Goal: Check status: Check status

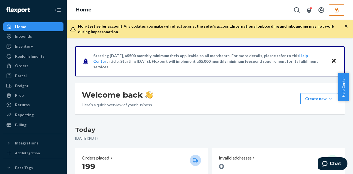
click at [334, 10] on icon "button" at bounding box center [337, 10] width 6 height 6
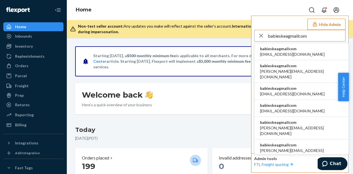
type input "babieskeagmailcom"
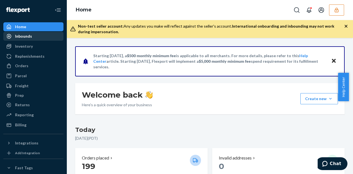
click at [25, 37] on div "Inbounds" at bounding box center [23, 36] width 17 height 6
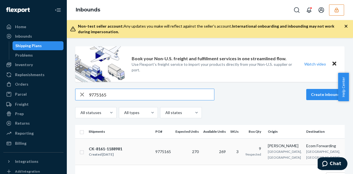
scroll to position [28, 0]
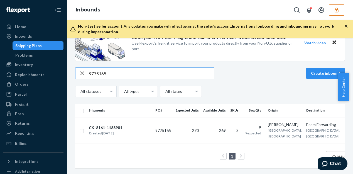
type input "9775165"
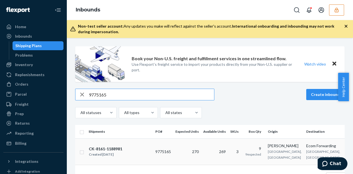
scroll to position [28, 0]
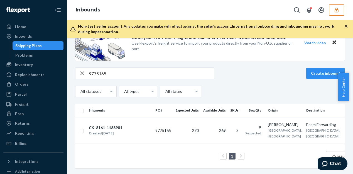
click at [332, 13] on button "button" at bounding box center [336, 9] width 15 height 11
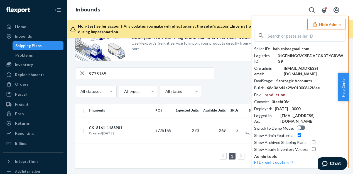
click at [292, 37] on input "text" at bounding box center [306, 35] width 77 height 11
paste input "hussaincollagenforhercom"
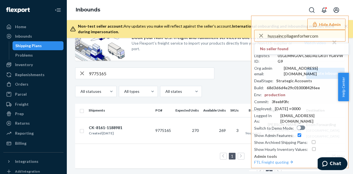
type input "hussaincollagenforhercom"
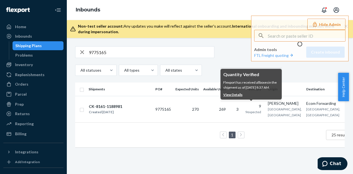
scroll to position [0, 0]
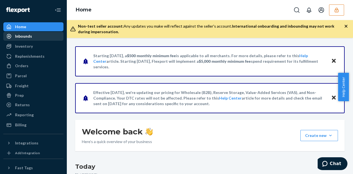
click at [40, 38] on div "Inbounds" at bounding box center [33, 36] width 59 height 8
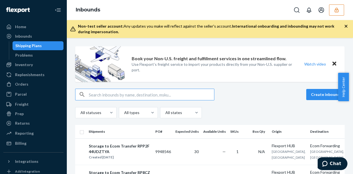
click at [101, 90] on input "text" at bounding box center [151, 94] width 125 height 11
paste input "9908266"
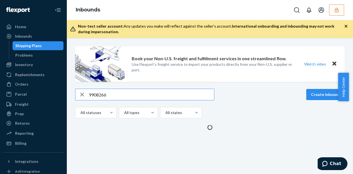
type input "9908266"
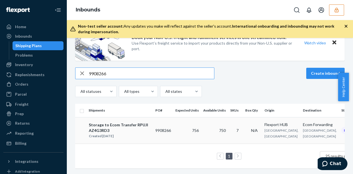
scroll to position [30, 0]
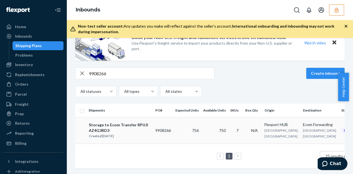
click at [209, 117] on td "750" at bounding box center [214, 130] width 27 height 26
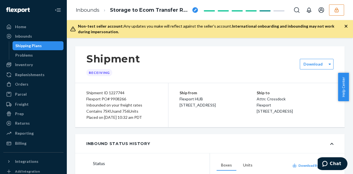
click at [197, 74] on div "Shipment Receiving" at bounding box center [209, 64] width 269 height 36
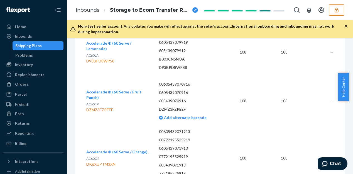
scroll to position [522, 0]
